Goal: Task Accomplishment & Management: Use online tool/utility

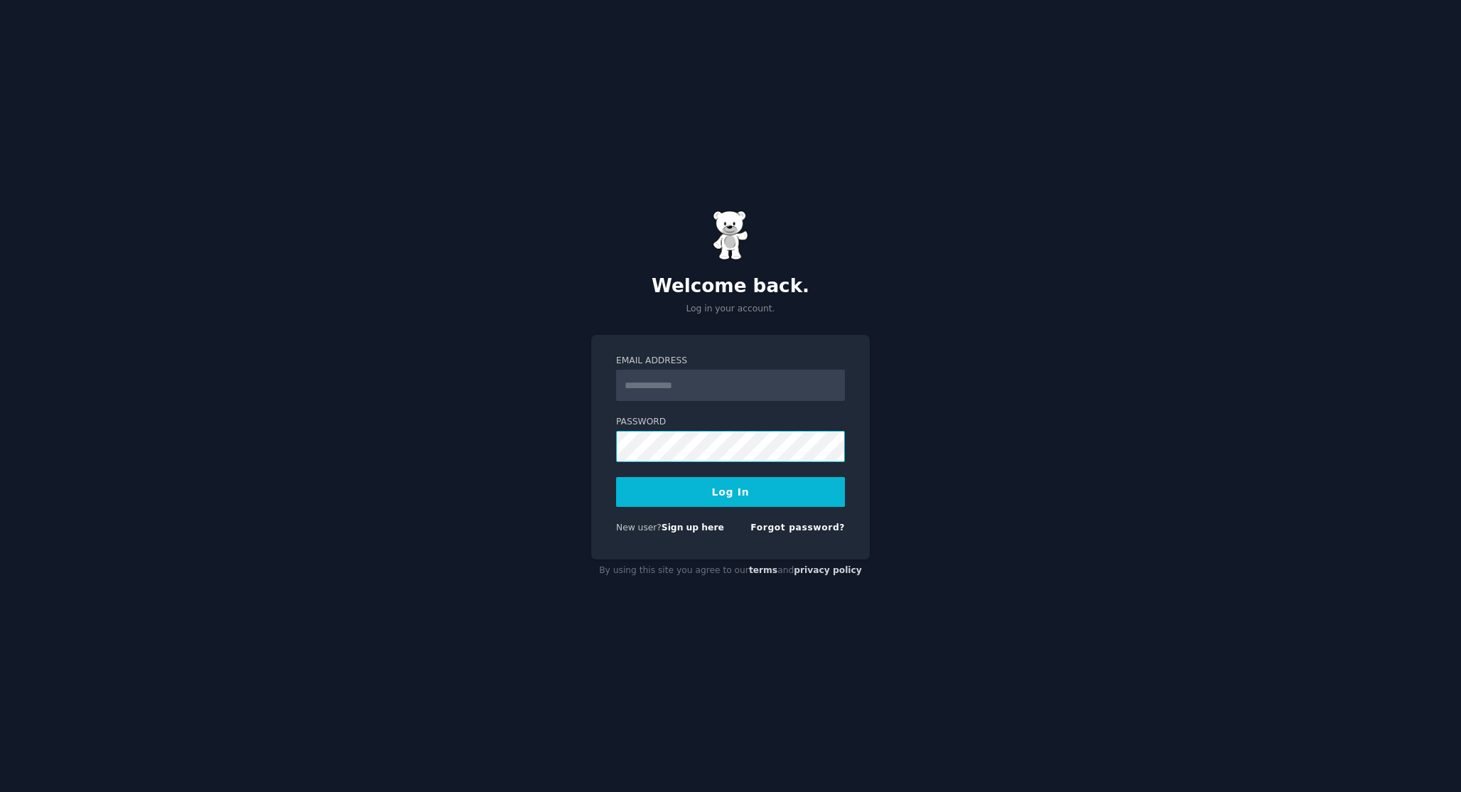
click at [0, 791] on com-1password-button at bounding box center [0, 792] width 0 height 0
type input "**********"
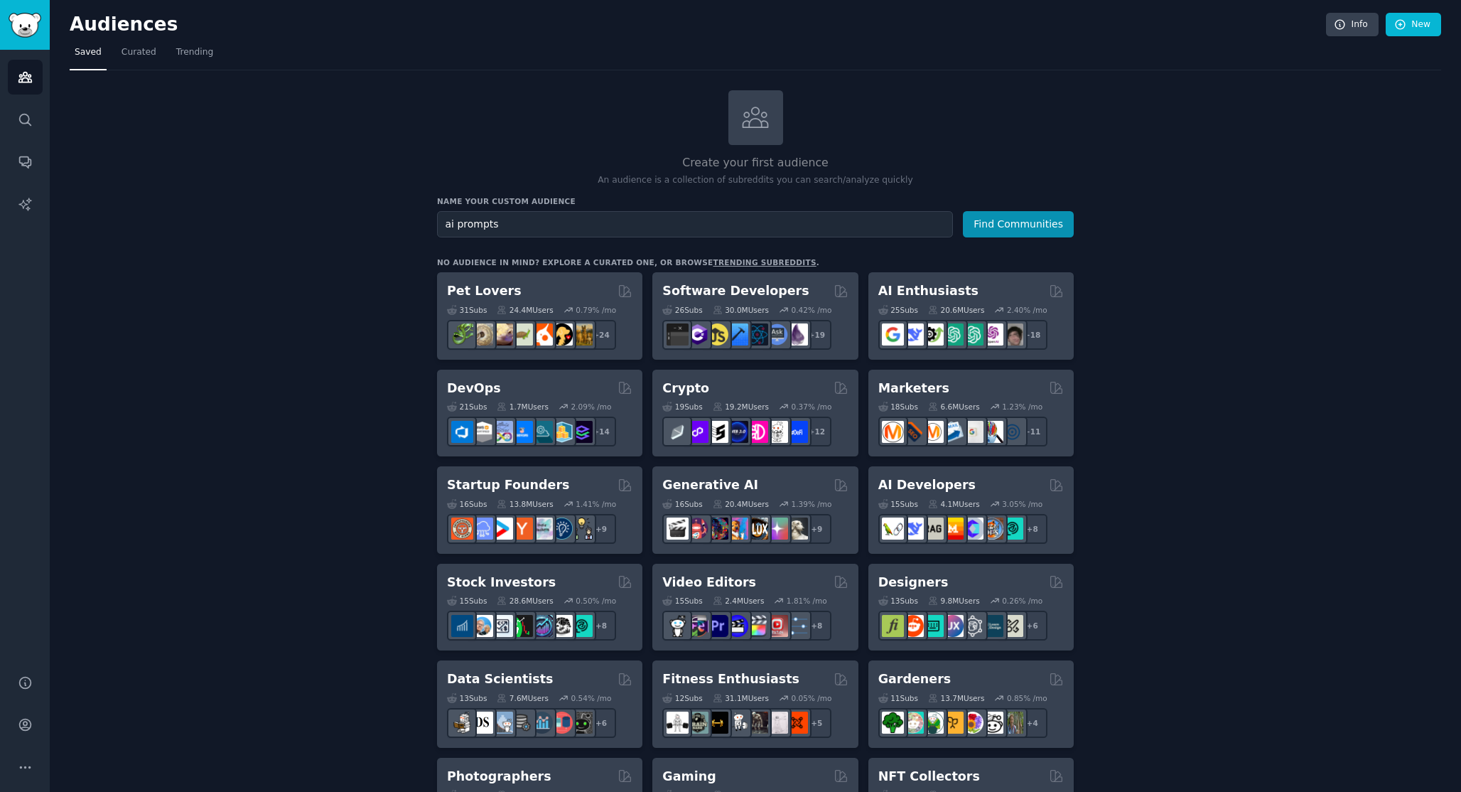
type input "ai prompts"
click at [963, 211] on button "Find Communities" at bounding box center [1018, 224] width 111 height 26
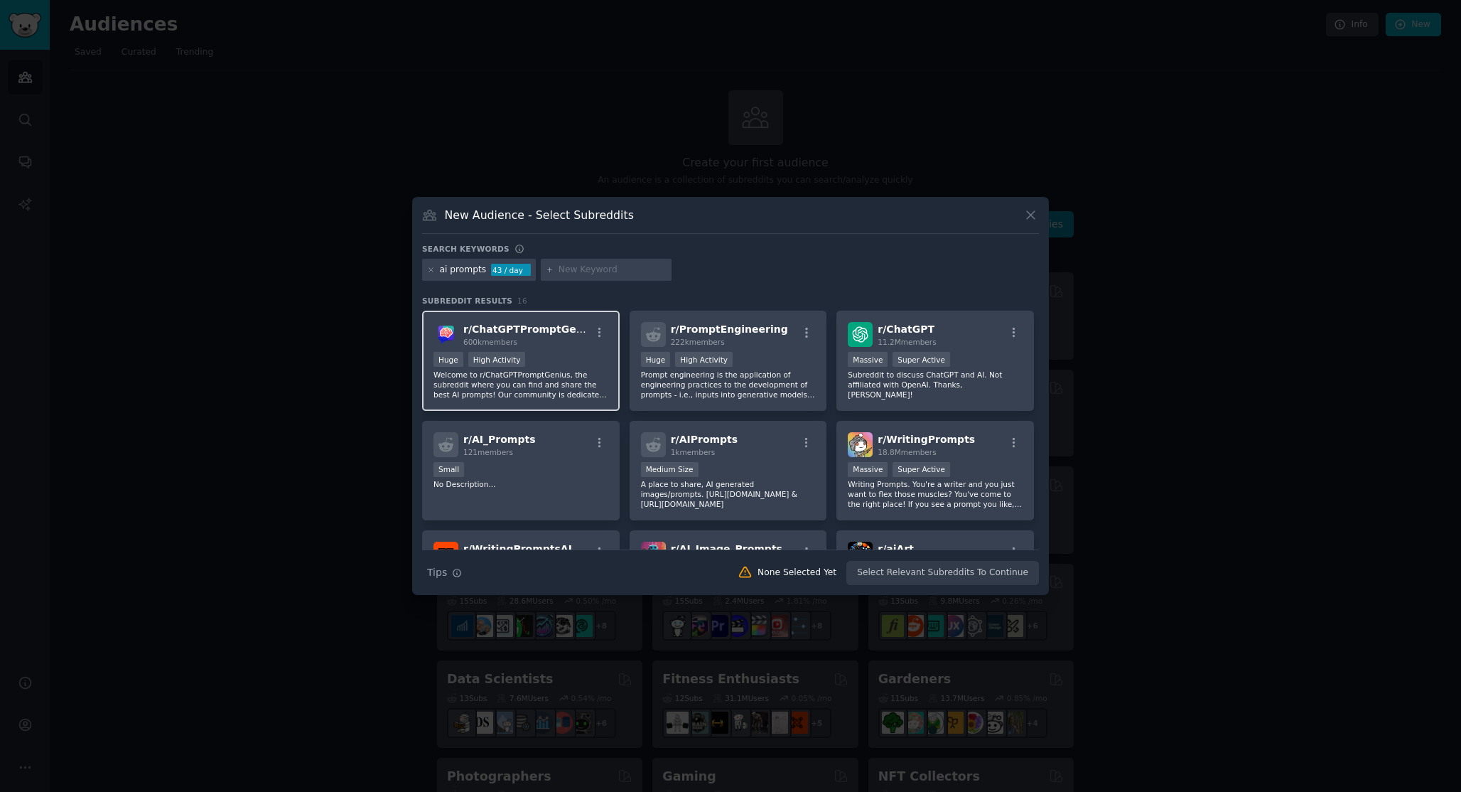
click at [558, 352] on div "Huge High Activity" at bounding box center [520, 361] width 175 height 18
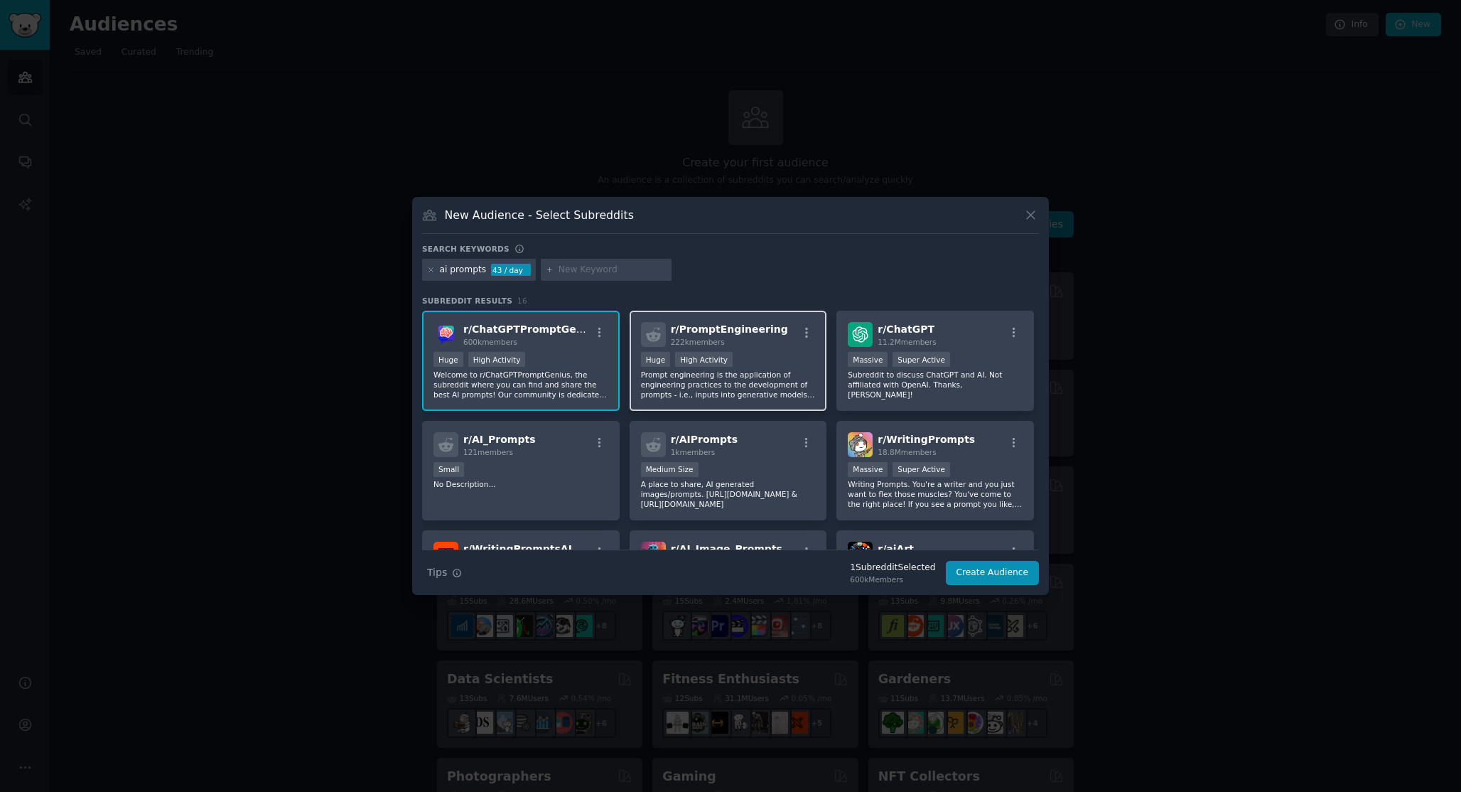
click at [708, 350] on div "r/ PromptEngineering 222k members 100,000 - 1,000,000 members Huge High Activit…" at bounding box center [729, 360] width 198 height 100
click at [931, 387] on p "Subreddit to discuss ChatGPT and AI. Not affiliated with OpenAI. Thanks, [PERSO…" at bounding box center [935, 384] width 175 height 30
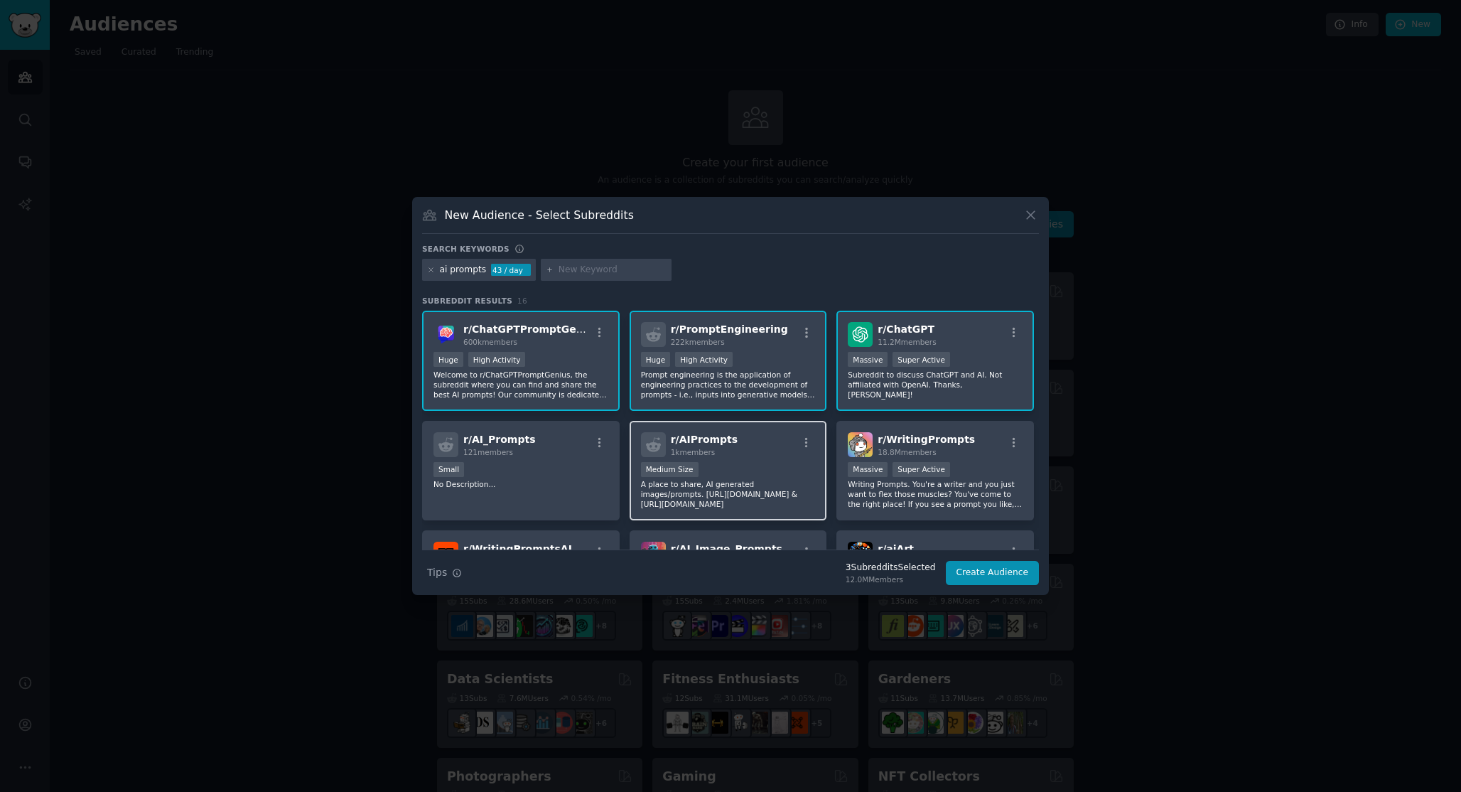
click at [767, 482] on p "A place to share, AI generated images/prompts. [URL][DOMAIN_NAME] & [URL][DOMAI…" at bounding box center [728, 494] width 175 height 30
click at [554, 477] on div "Small" at bounding box center [520, 471] width 175 height 18
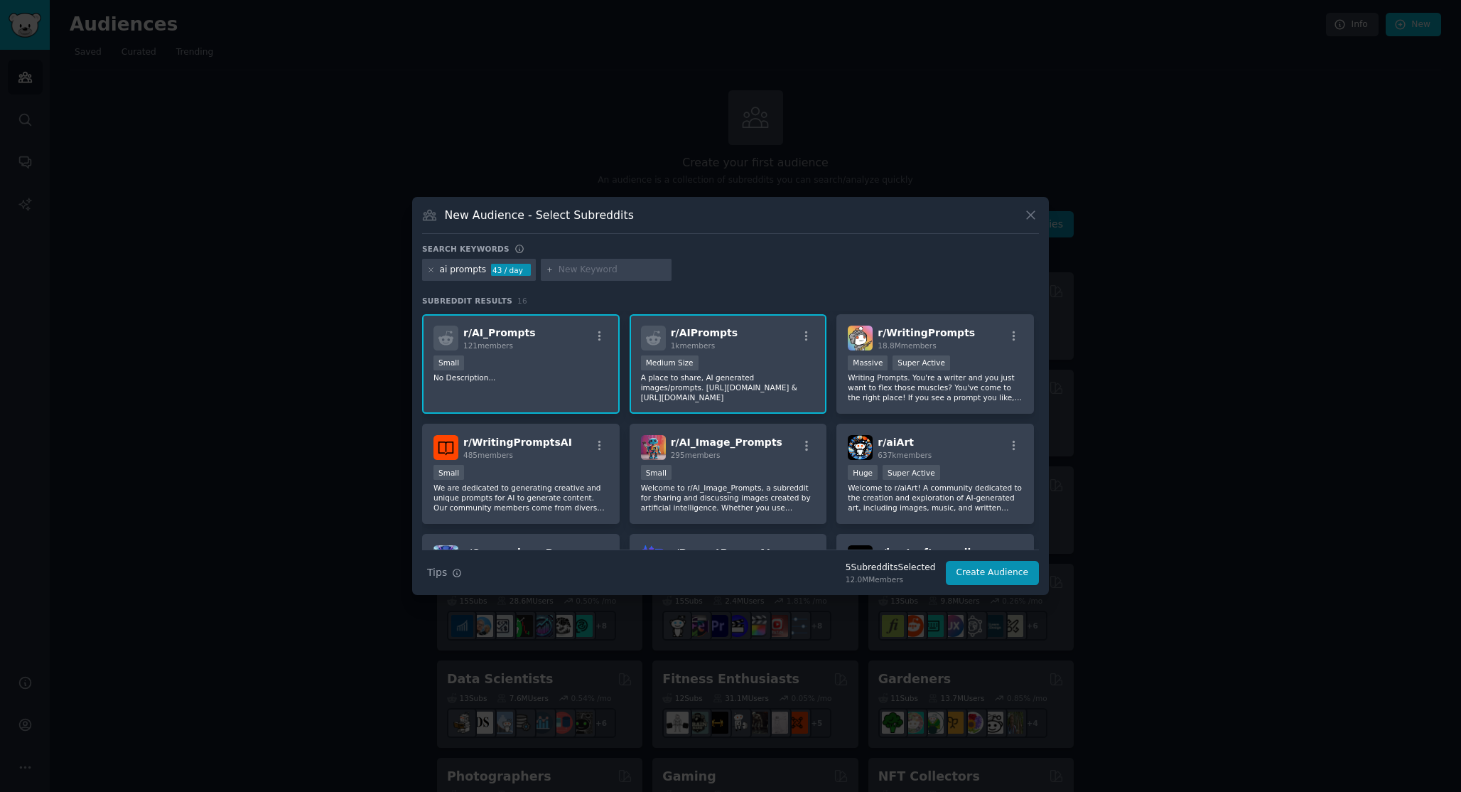
scroll to position [102, 0]
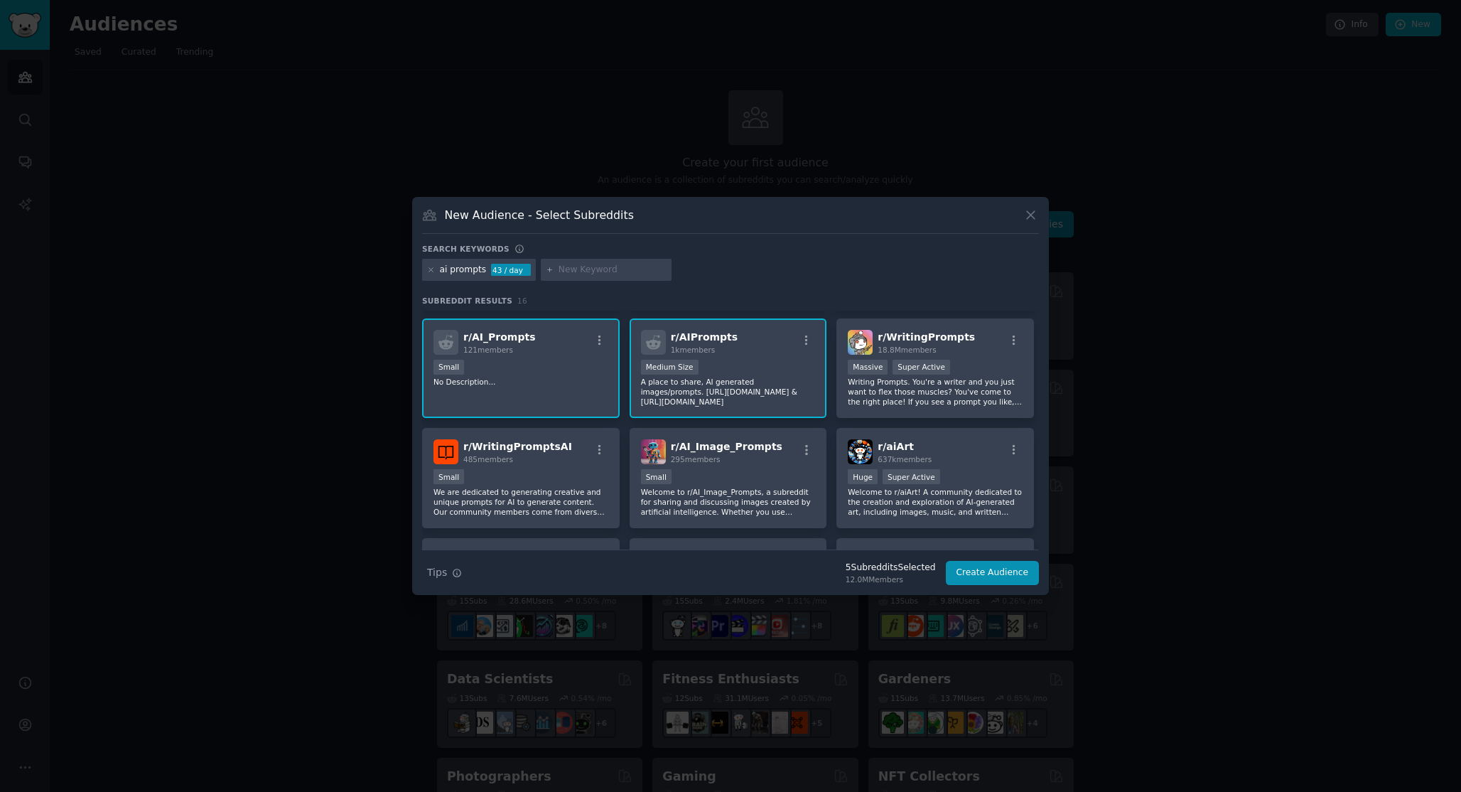
click at [540, 372] on div "Small" at bounding box center [520, 369] width 175 height 18
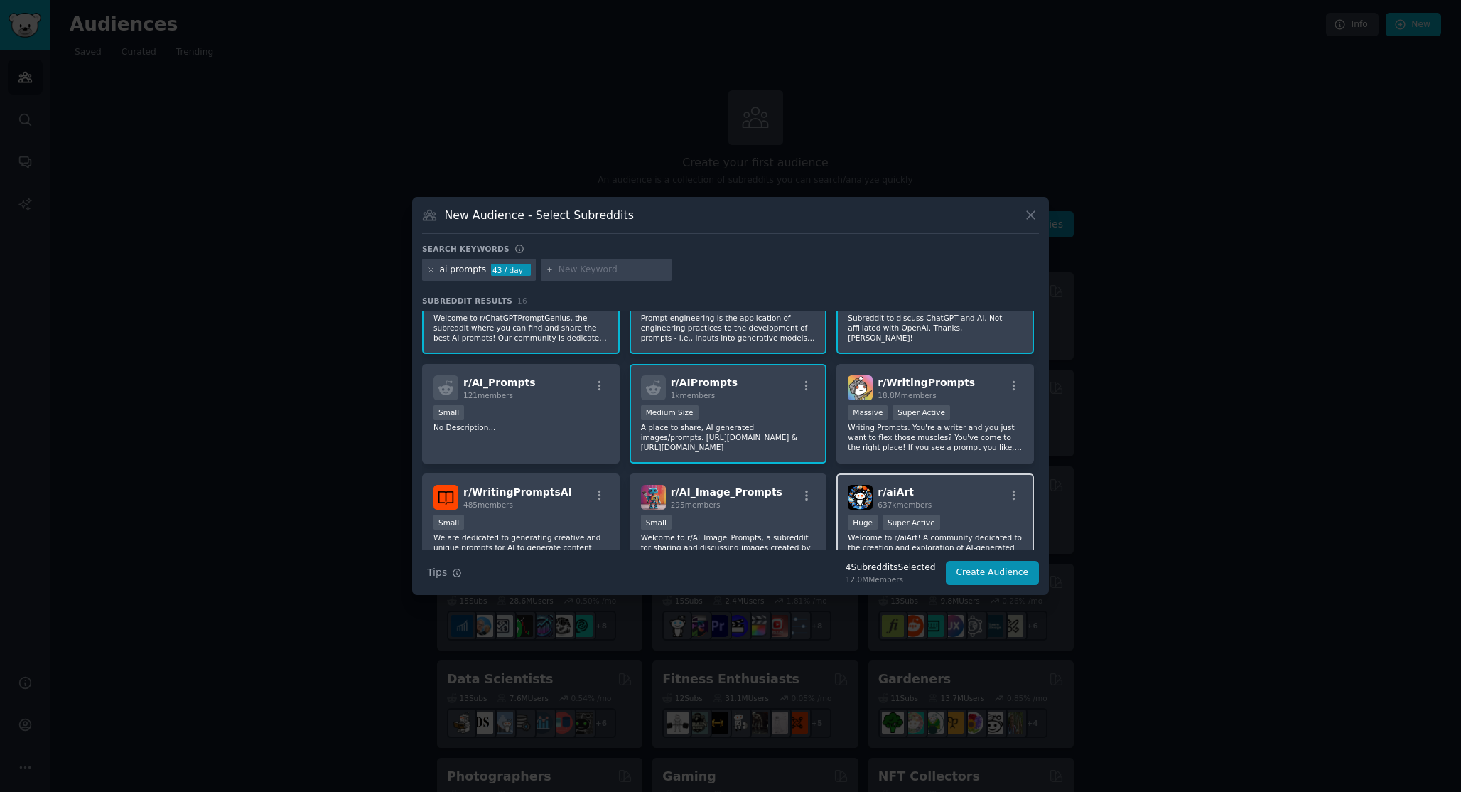
scroll to position [0, 0]
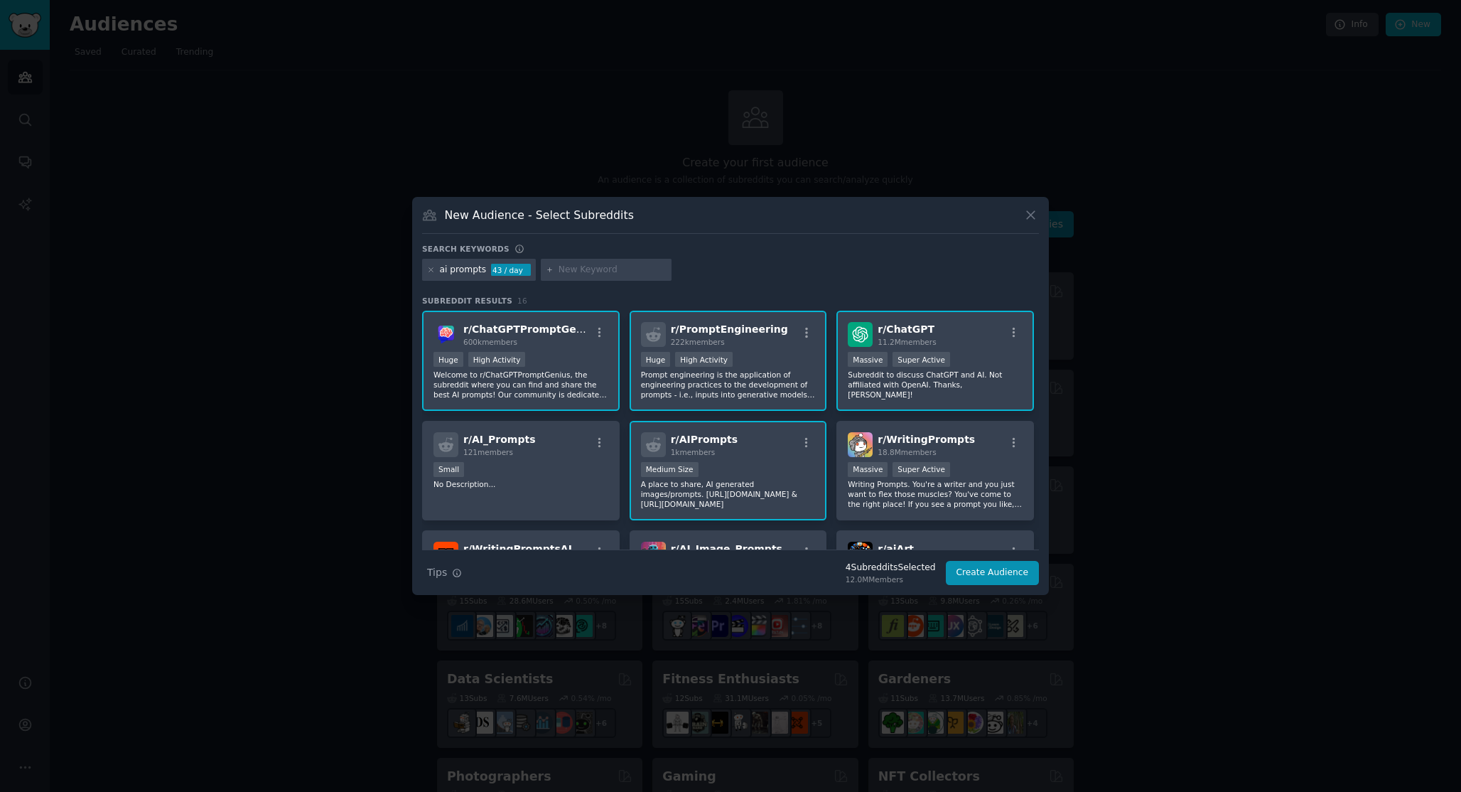
click at [793, 477] on div "Medium Size" at bounding box center [728, 471] width 175 height 18
click at [612, 269] on input "text" at bounding box center [612, 270] width 108 height 13
type input "c"
type input "[PERSON_NAME]"
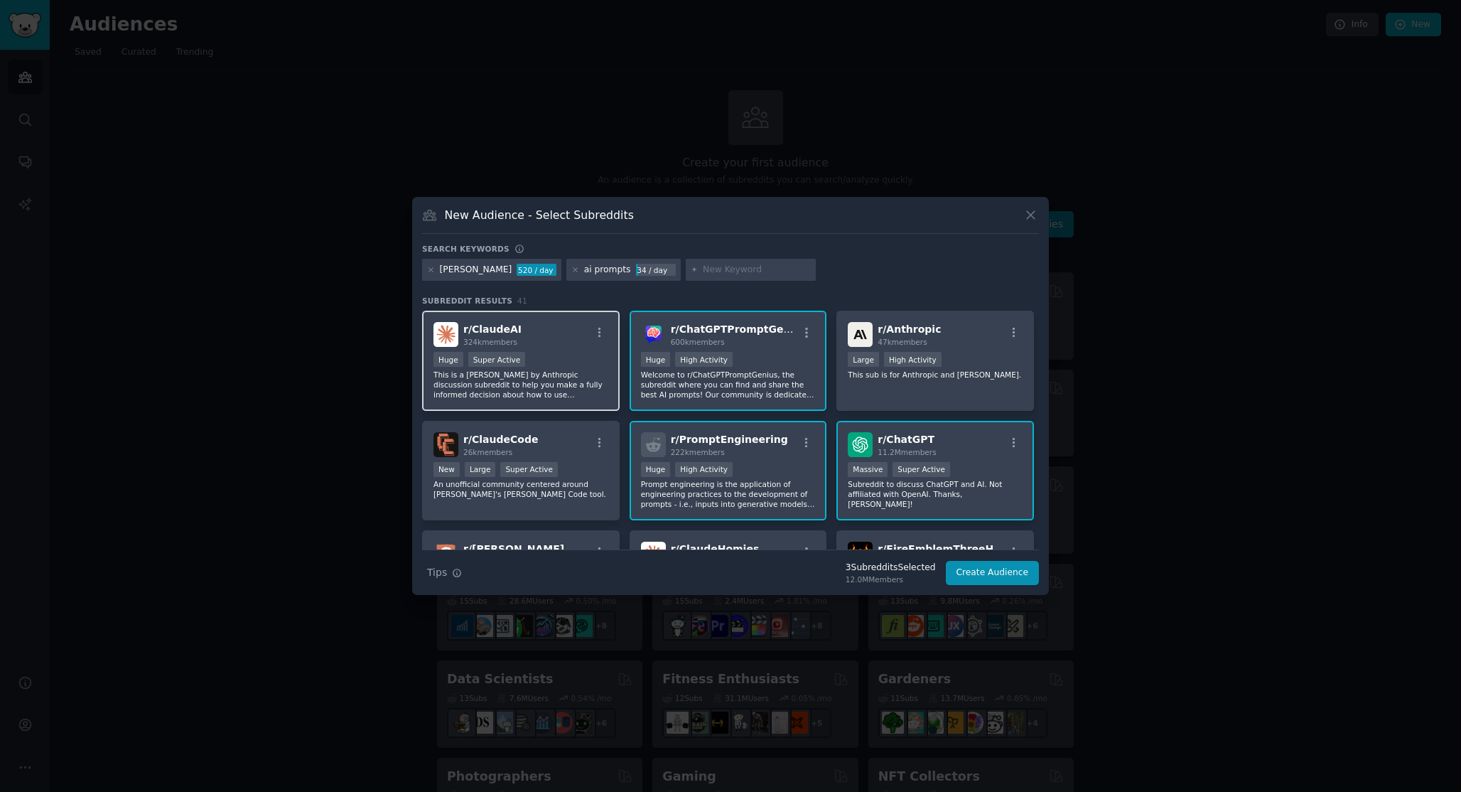
click at [563, 331] on div "r/ [PERSON_NAME] 324k members" at bounding box center [520, 334] width 175 height 25
click at [966, 382] on div "r/ Anthropic 47k members Large High Activity This sub is for Anthropic and [PER…" at bounding box center [935, 360] width 198 height 100
click at [977, 399] on div "r/ Anthropic 47k members Large High Activity This sub is for Anthropic and [PER…" at bounding box center [935, 360] width 198 height 100
click at [686, 263] on div at bounding box center [751, 270] width 131 height 23
click at [703, 272] on input "text" at bounding box center [757, 270] width 108 height 13
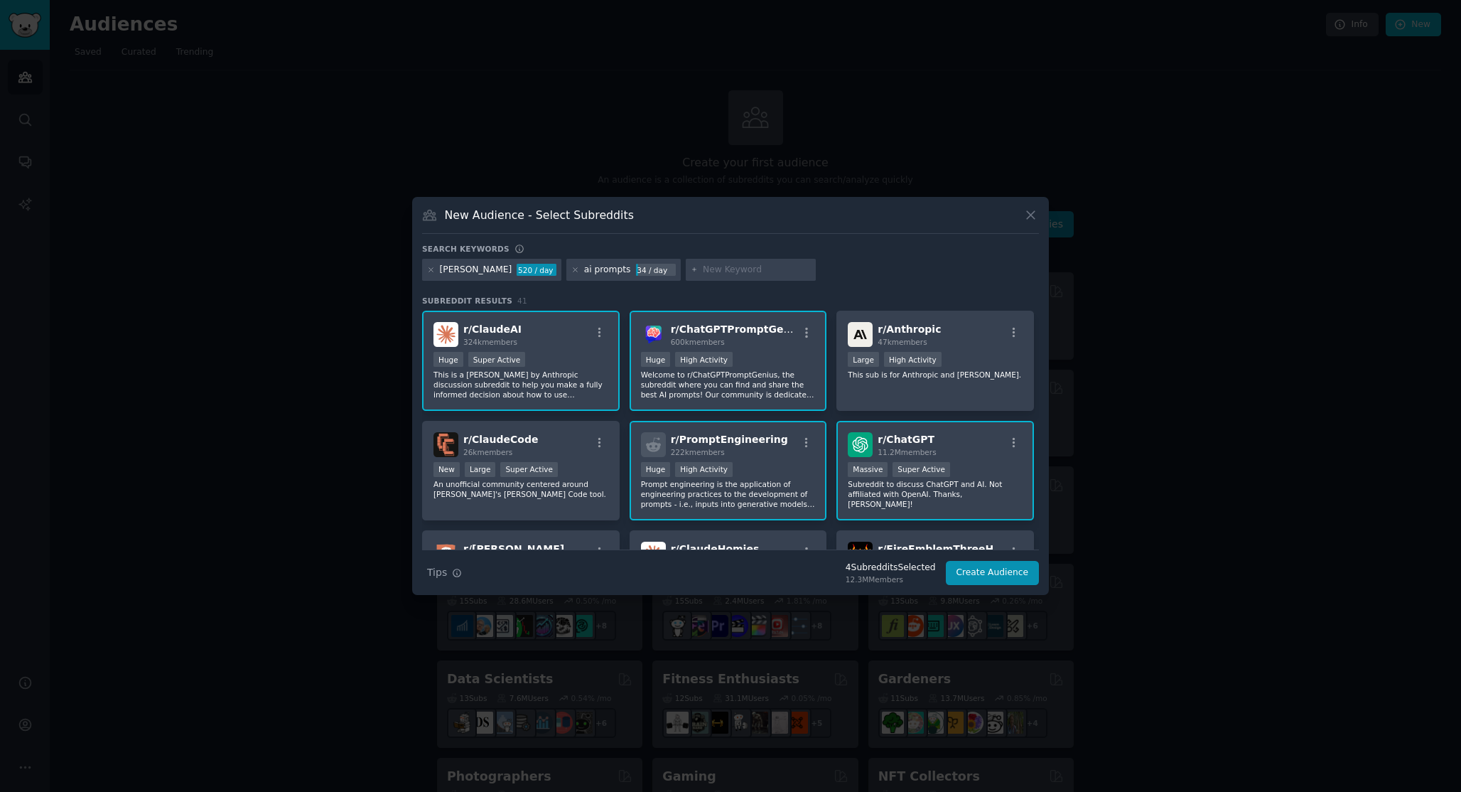
click at [703, 276] on input "text" at bounding box center [757, 270] width 108 height 13
type input "gemini"
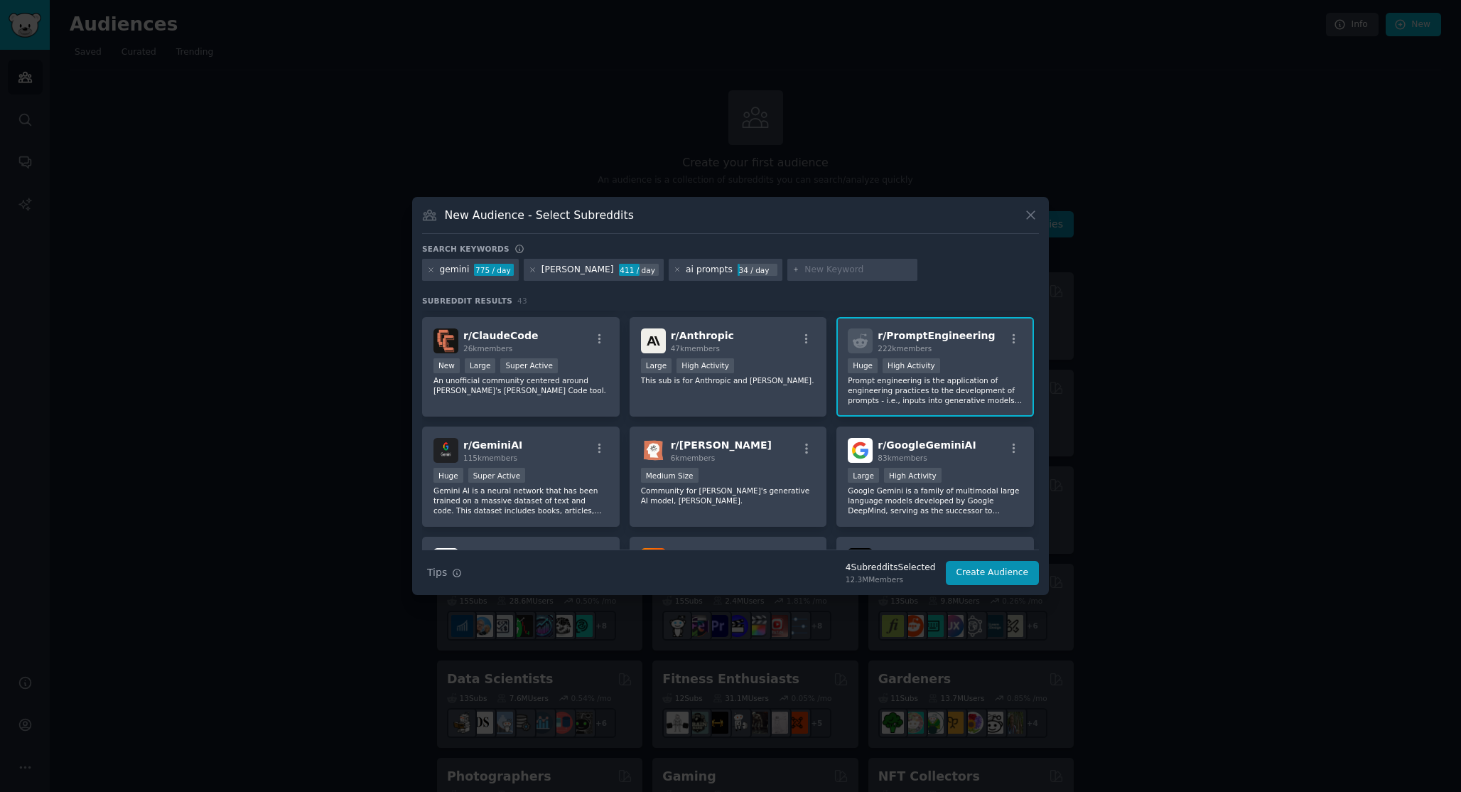
scroll to position [118, 0]
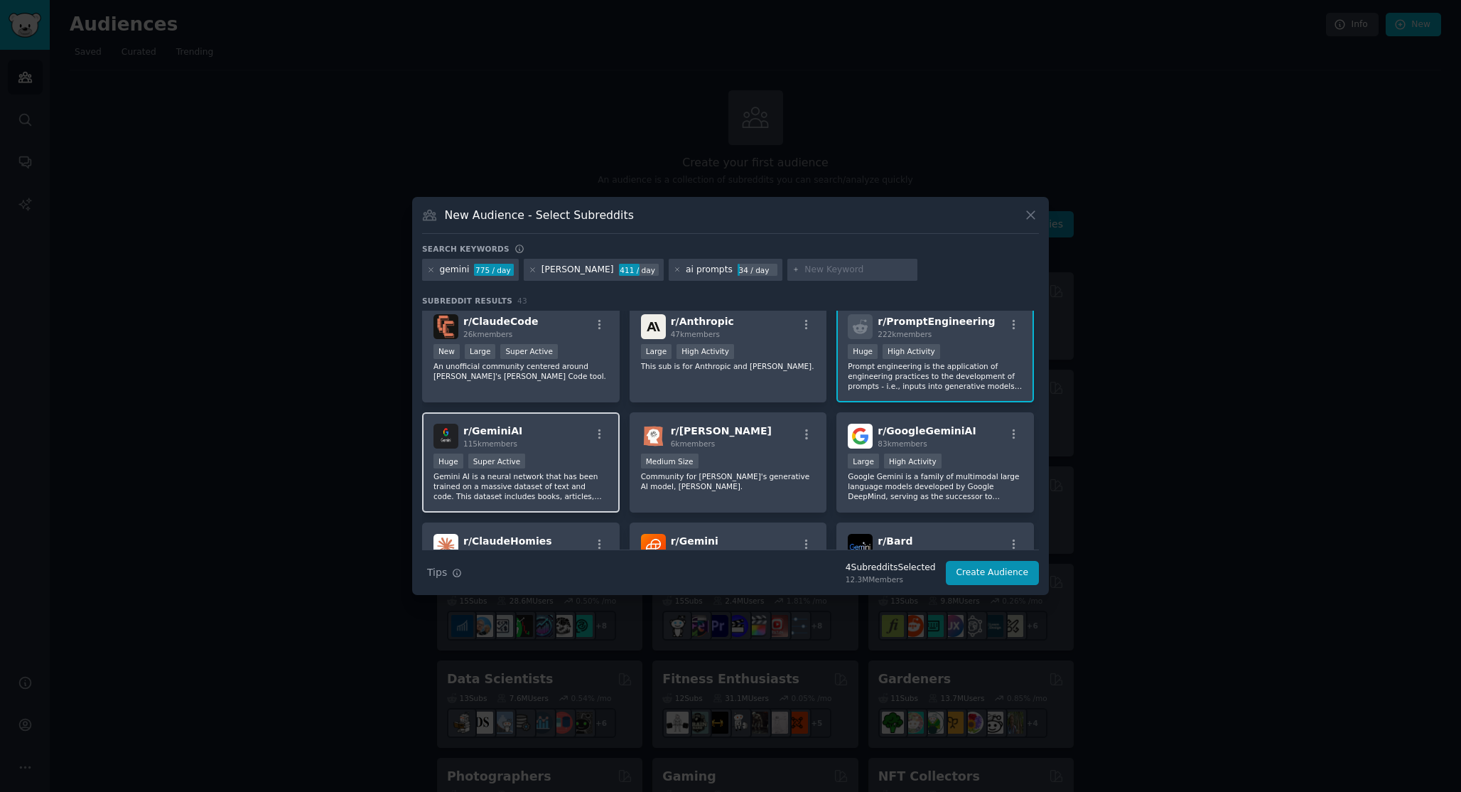
click at [576, 453] on div "r/ GeminiAI 115k members Huge Super Active Gemini AI is a neural network that h…" at bounding box center [521, 462] width 198 height 100
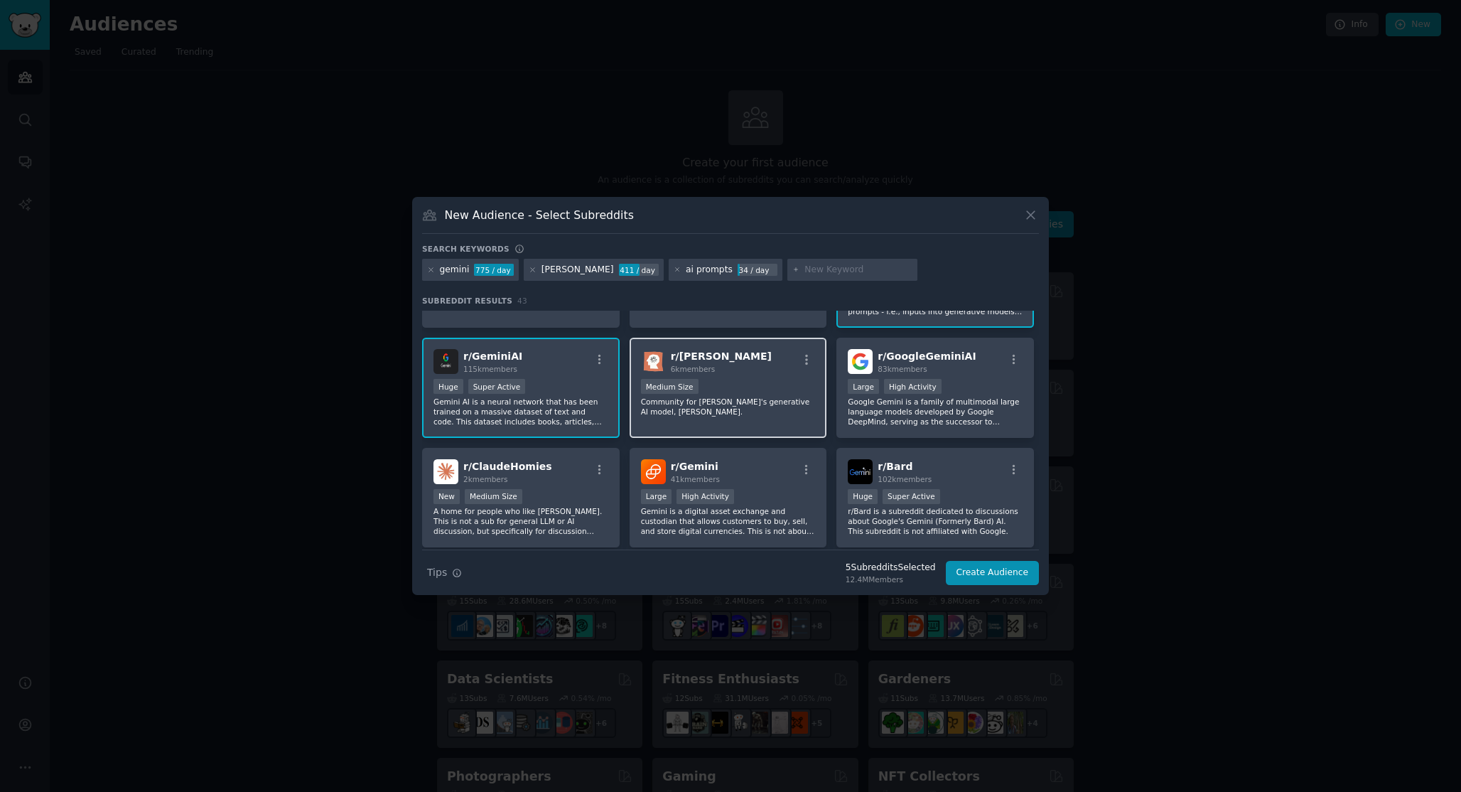
scroll to position [199, 0]
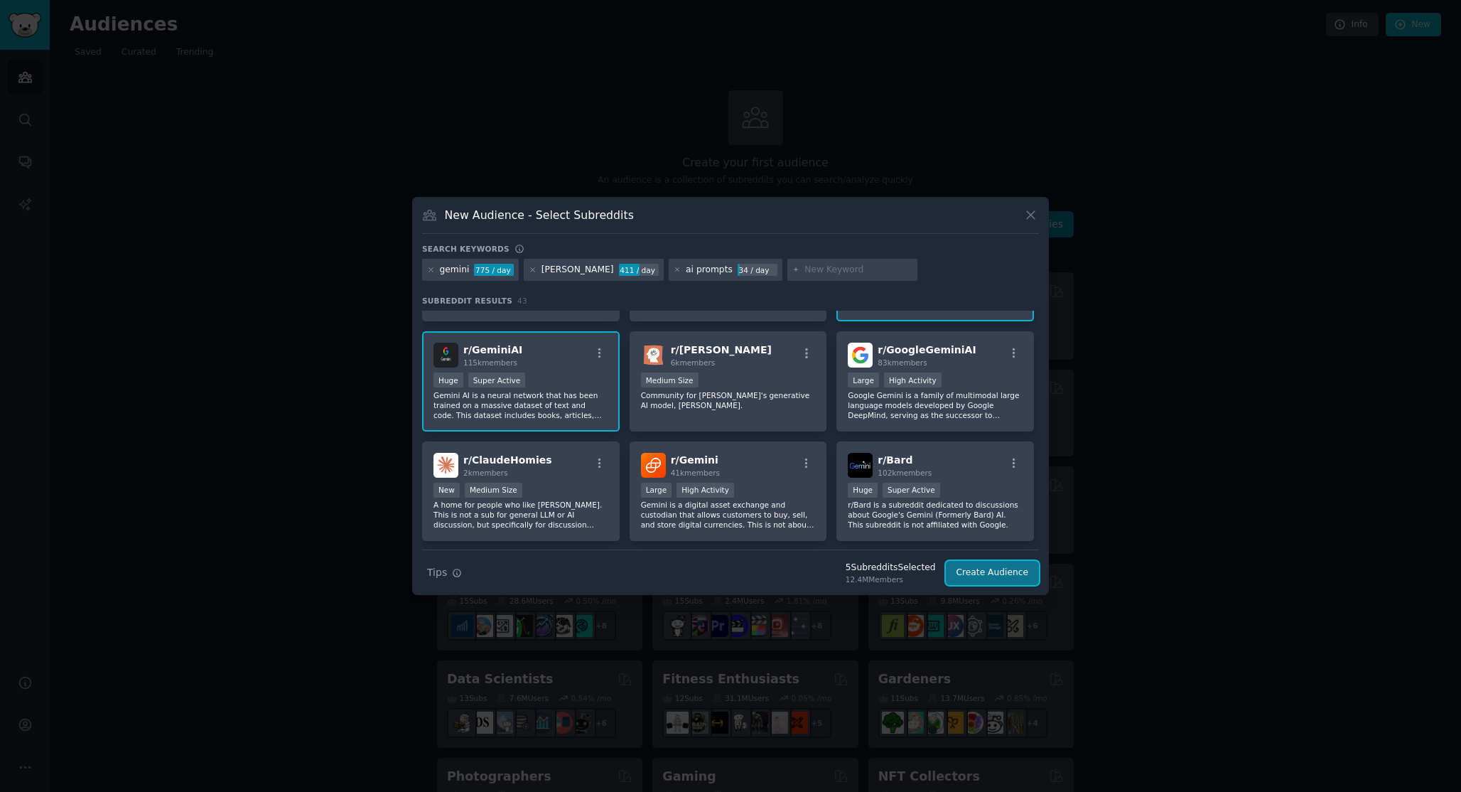
click at [1015, 567] on button "Create Audience" at bounding box center [993, 573] width 94 height 24
